Goal: Task Accomplishment & Management: Manage account settings

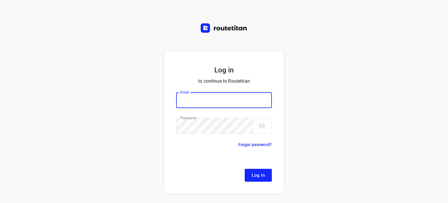
type input "[EMAIL_ADDRESS][DOMAIN_NAME]"
click at [248, 171] on button "Log In" at bounding box center [257, 174] width 27 height 13
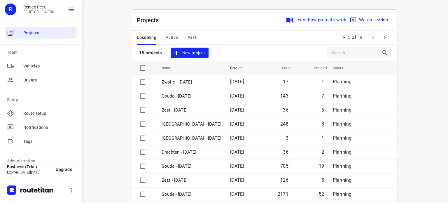
click at [175, 40] on span "Active" at bounding box center [171, 37] width 12 height 7
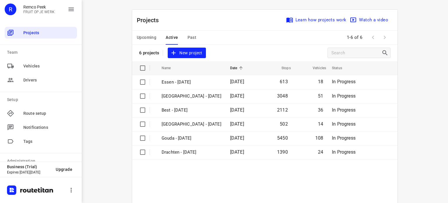
click at [154, 38] on div "Upcoming Active Past" at bounding box center [171, 38] width 69 height 14
click at [144, 37] on span "Upcoming" at bounding box center [147, 37] width 20 height 7
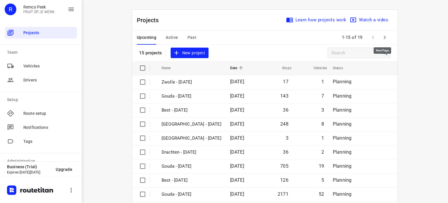
click at [384, 36] on icon "button" at bounding box center [384, 37] width 7 height 7
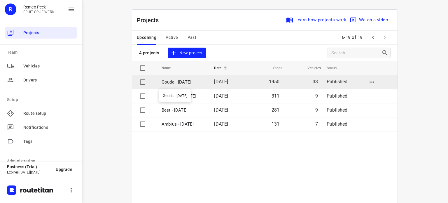
click at [177, 80] on p "Gouda - [DATE]" at bounding box center [183, 82] width 44 height 7
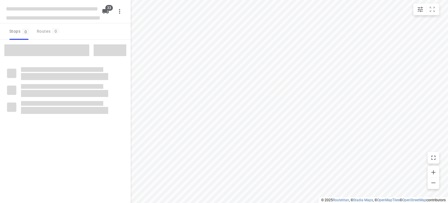
checkbox input "true"
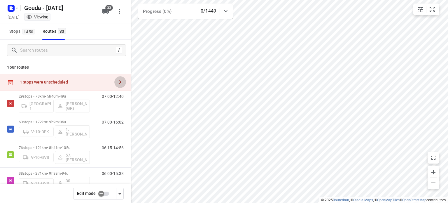
click at [117, 80] on icon "button" at bounding box center [120, 81] width 7 height 7
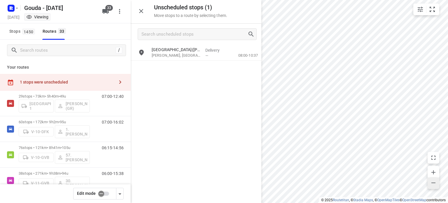
click at [432, 187] on button "button" at bounding box center [433, 182] width 12 height 11
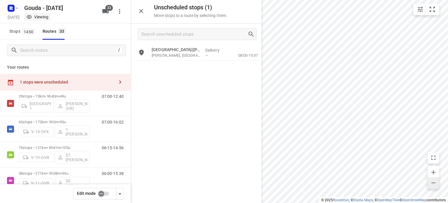
click at [432, 187] on button "button" at bounding box center [433, 182] width 12 height 11
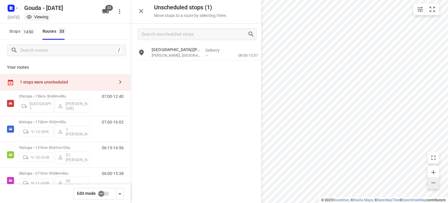
click at [432, 187] on button "button" at bounding box center [433, 182] width 12 height 11
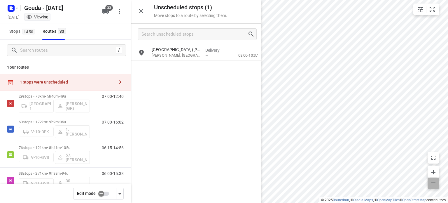
click at [432, 187] on button "button" at bounding box center [433, 182] width 12 height 11
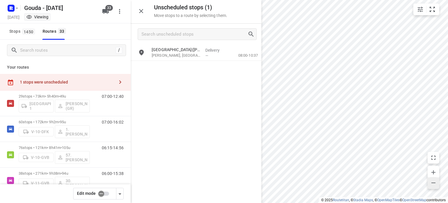
click at [432, 187] on button "button" at bounding box center [433, 182] width 12 height 11
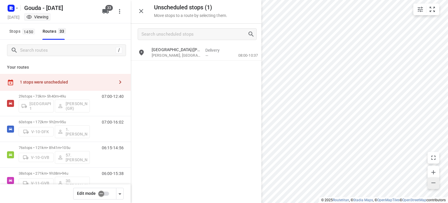
click at [432, 187] on button "button" at bounding box center [433, 182] width 12 height 11
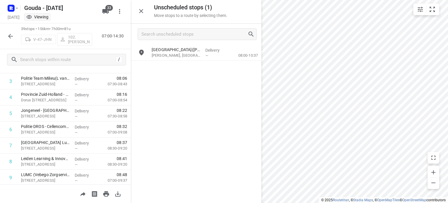
scroll to position [79, 0]
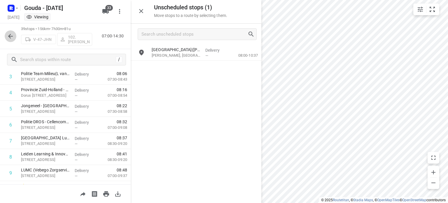
click at [14, 35] on icon "button" at bounding box center [10, 36] width 7 height 7
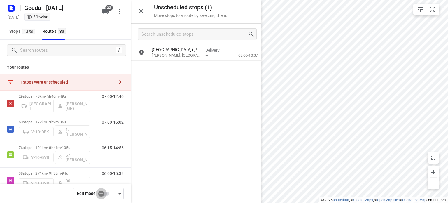
click at [107, 194] on input "checkbox" at bounding box center [100, 193] width 33 height 11
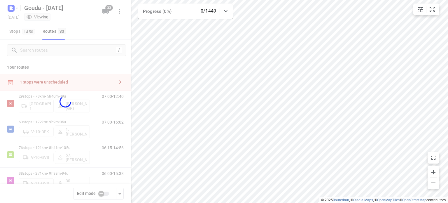
checkbox input "true"
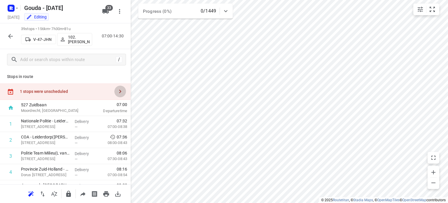
click at [118, 91] on icon "button" at bounding box center [120, 91] width 7 height 7
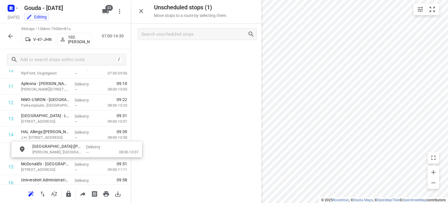
scroll to position [198, 0]
drag, startPoint x: 176, startPoint y: 51, endPoint x: 54, endPoint y: 151, distance: 158.0
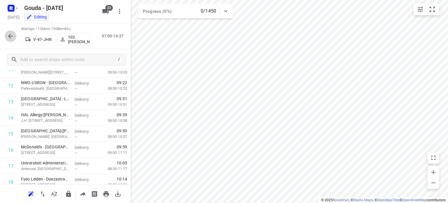
click at [5, 36] on button "button" at bounding box center [11, 36] width 12 height 12
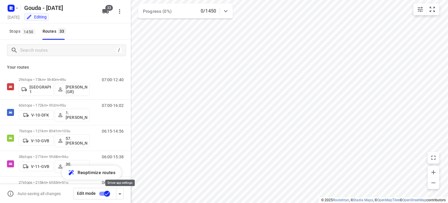
click at [121, 194] on icon "button" at bounding box center [119, 193] width 7 height 7
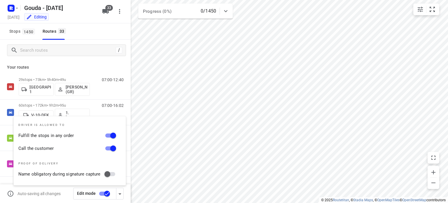
click at [64, 193] on div "Auto-saving all changes" at bounding box center [40, 193] width 66 height 7
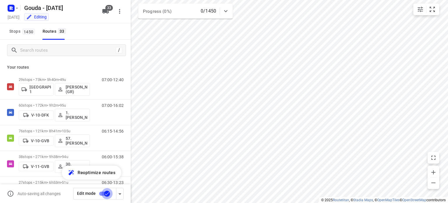
click at [100, 193] on input "checkbox" at bounding box center [106, 193] width 33 height 11
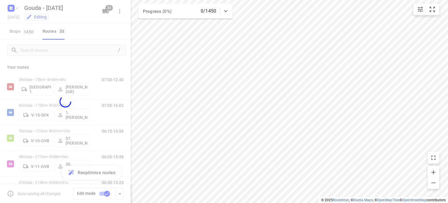
checkbox input "false"
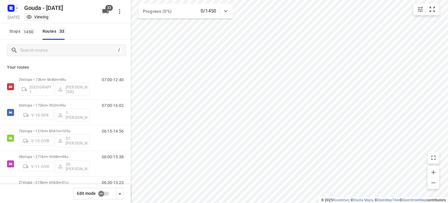
click at [15, 9] on icon "button" at bounding box center [17, 8] width 5 height 5
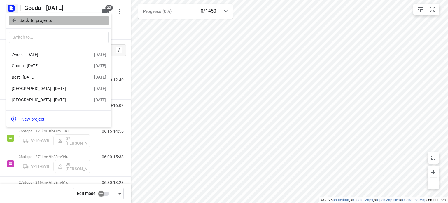
click at [18, 18] on span "Back to projects" at bounding box center [58, 20] width 95 height 7
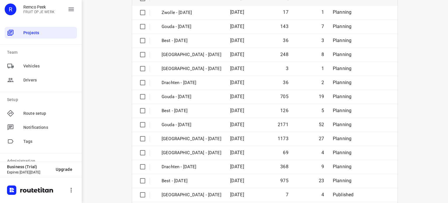
scroll to position [92, 0]
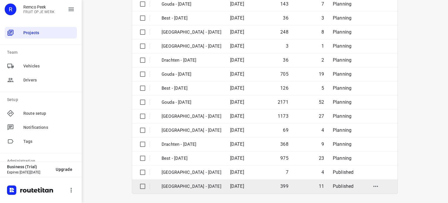
click at [180, 183] on p "[GEOGRAPHIC_DATA] - [DATE]" at bounding box center [191, 186] width 60 height 7
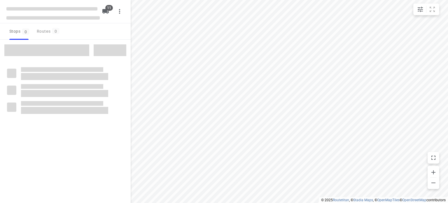
checkbox input "true"
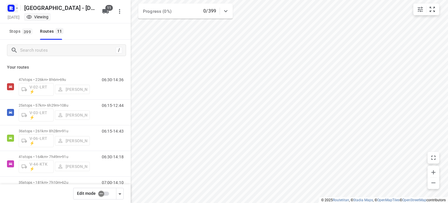
click at [15, 10] on icon "button" at bounding box center [17, 8] width 5 height 5
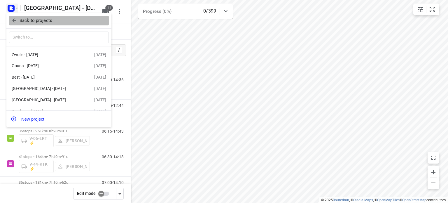
click at [17, 18] on icon "button" at bounding box center [14, 20] width 6 height 6
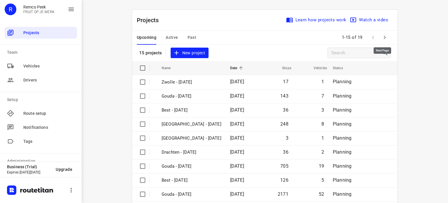
click at [385, 41] on icon "button" at bounding box center [384, 37] width 7 height 7
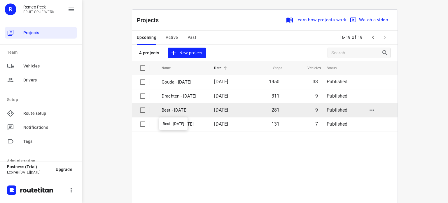
click at [181, 108] on p "Best - [DATE]" at bounding box center [183, 110] width 44 height 7
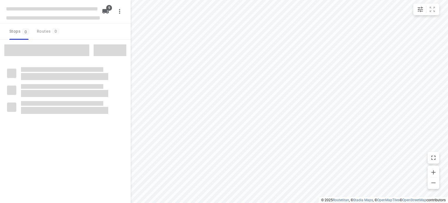
checkbox input "true"
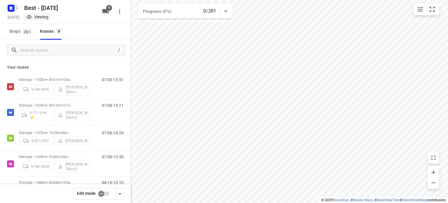
click at [15, 9] on icon "button" at bounding box center [17, 8] width 5 height 5
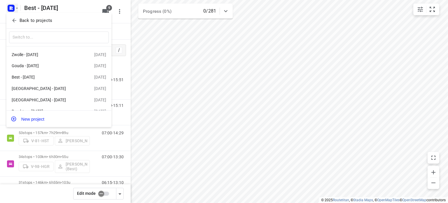
click at [16, 11] on div at bounding box center [224, 101] width 448 height 203
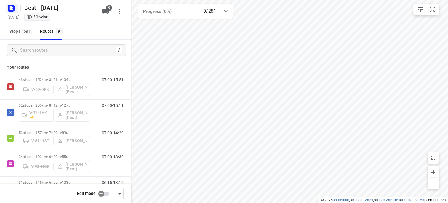
click at [15, 9] on icon "button" at bounding box center [17, 8] width 5 height 5
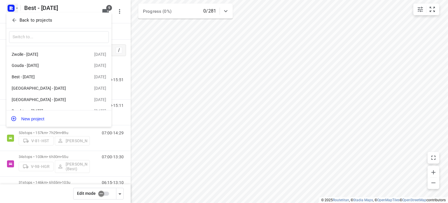
click at [11, 22] on icon "button" at bounding box center [14, 20] width 6 height 6
